Goal: Information Seeking & Learning: Learn about a topic

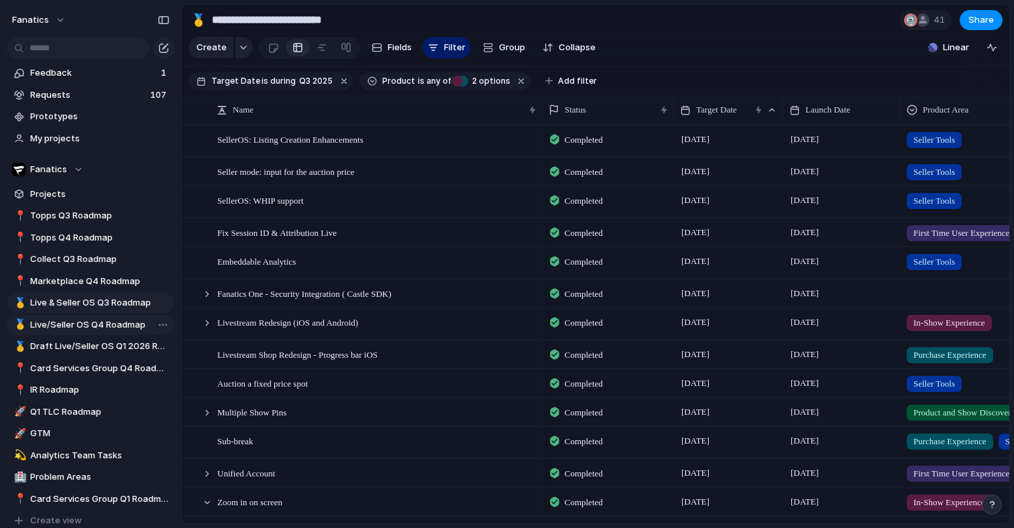
click at [93, 323] on span "Live/Seller OS Q4 Roadmap" at bounding box center [99, 324] width 139 height 13
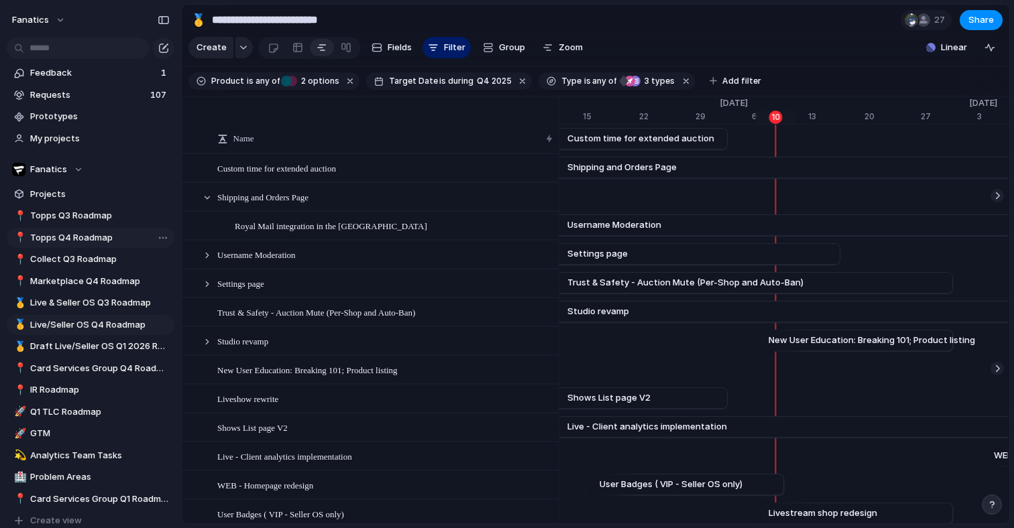
click at [97, 238] on span "Topps Q4 Roadmap" at bounding box center [99, 237] width 139 height 13
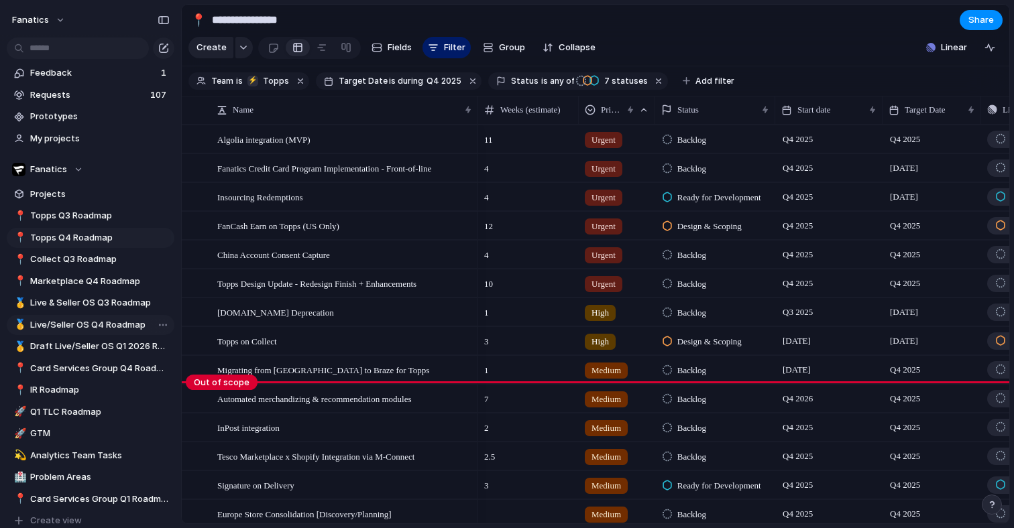
click at [104, 323] on span "Live/Seller OS Q4 Roadmap" at bounding box center [99, 324] width 139 height 13
type input "**********"
